Goal: Task Accomplishment & Management: Manage account settings

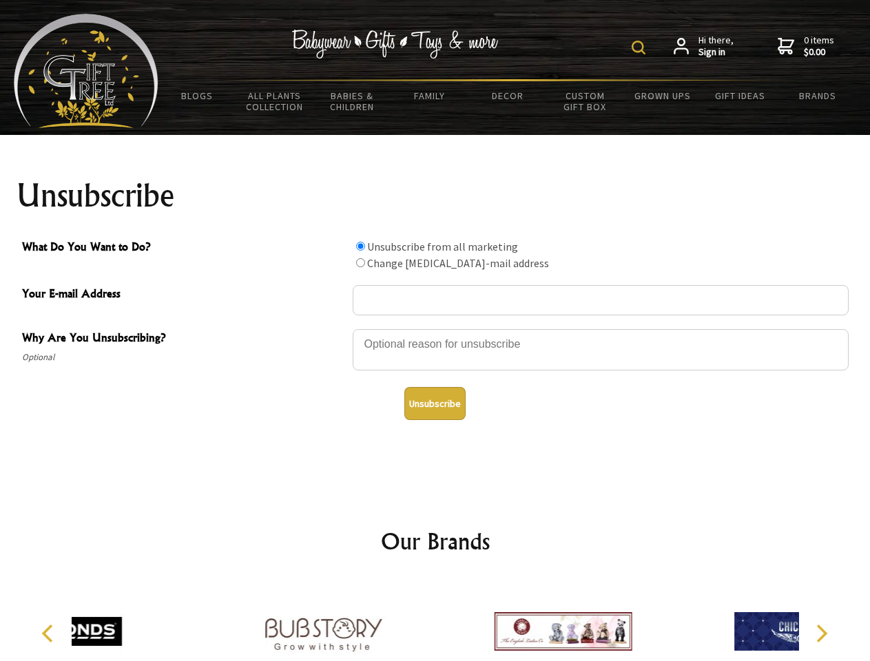
click at [641, 48] on img at bounding box center [639, 48] width 14 height 14
click at [435, 329] on div at bounding box center [601, 352] width 496 height 48
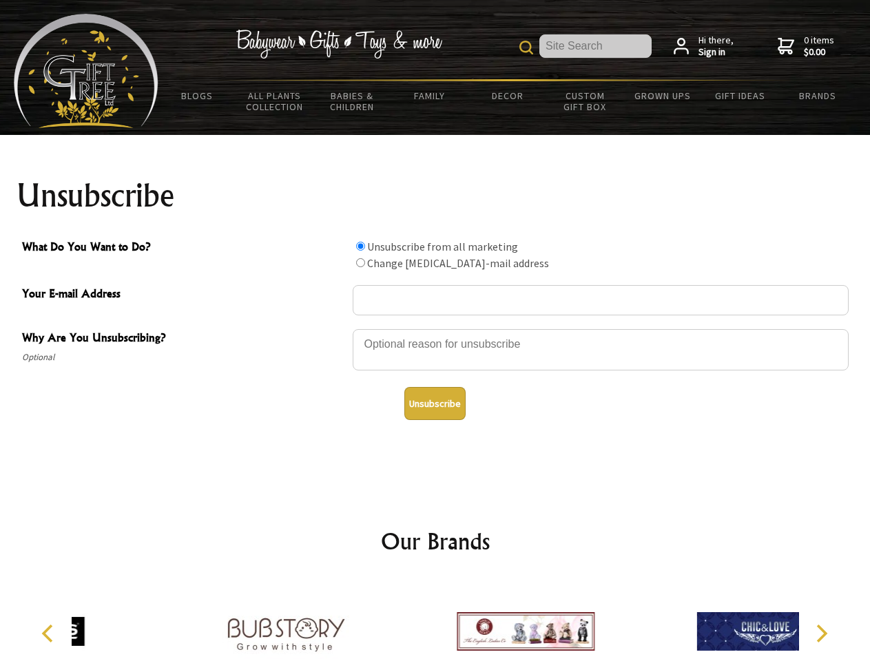
click at [360, 246] on input "What Do You Want to Do?" at bounding box center [360, 246] width 9 height 9
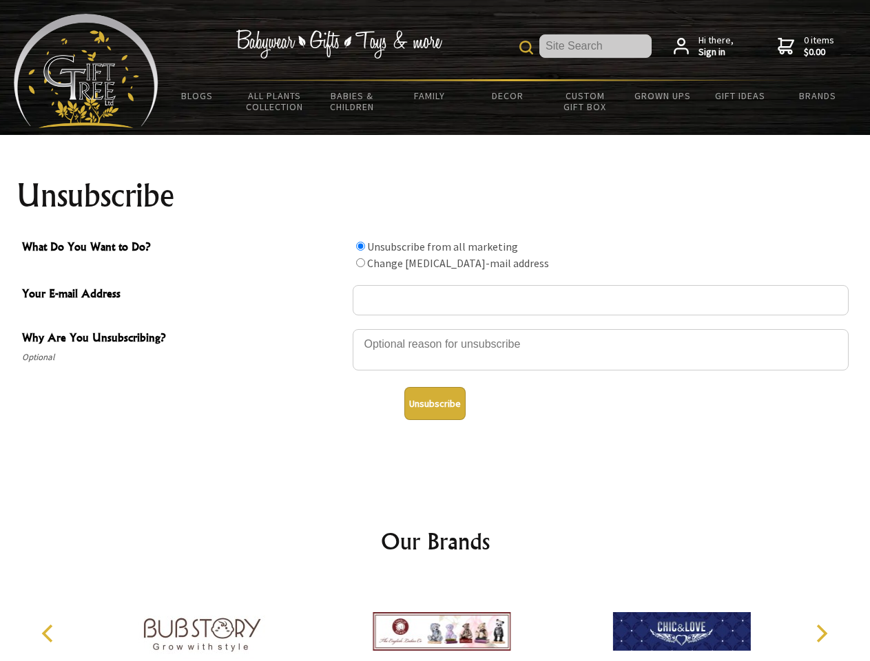
click at [360, 262] on input "What Do You Want to Do?" at bounding box center [360, 262] width 9 height 9
click at [435, 404] on button "Unsubscribe" at bounding box center [434, 403] width 61 height 33
radio input "true"
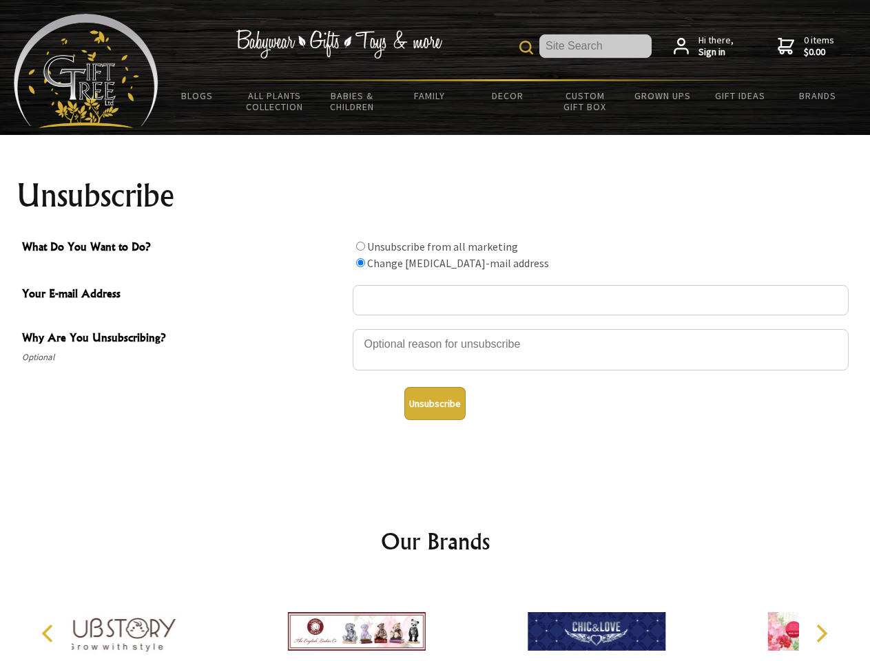
click at [435, 621] on div at bounding box center [356, 633] width 240 height 107
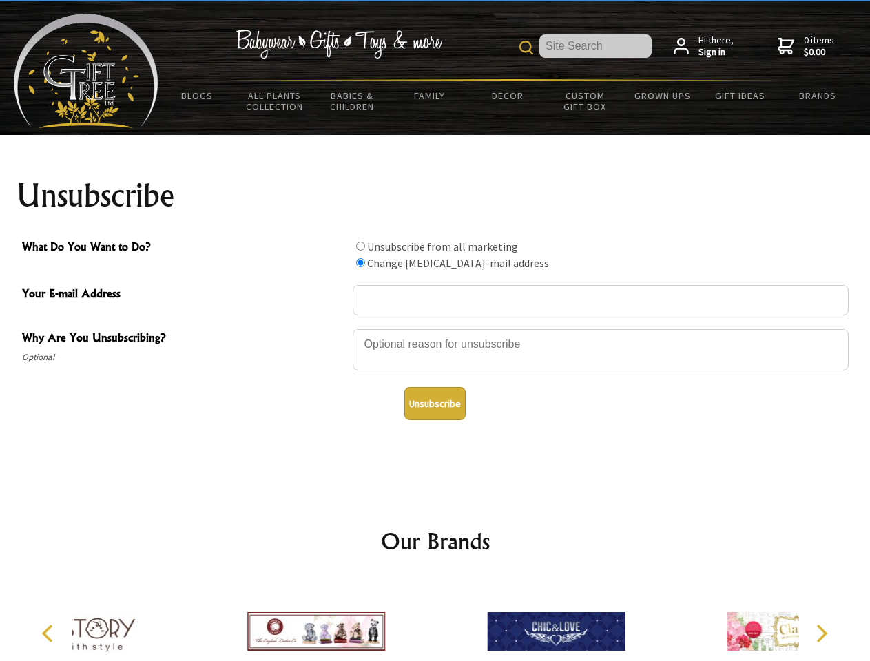
click at [50, 634] on icon "Previous" at bounding box center [49, 634] width 18 height 18
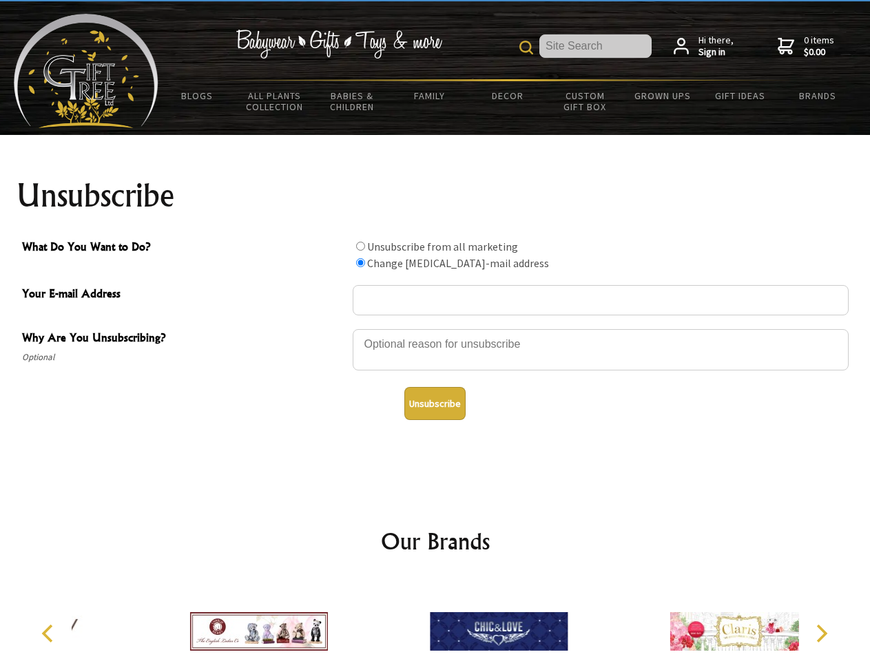
click at [821, 634] on icon "Next" at bounding box center [820, 634] width 18 height 18
